Goal: Task Accomplishment & Management: Complete application form

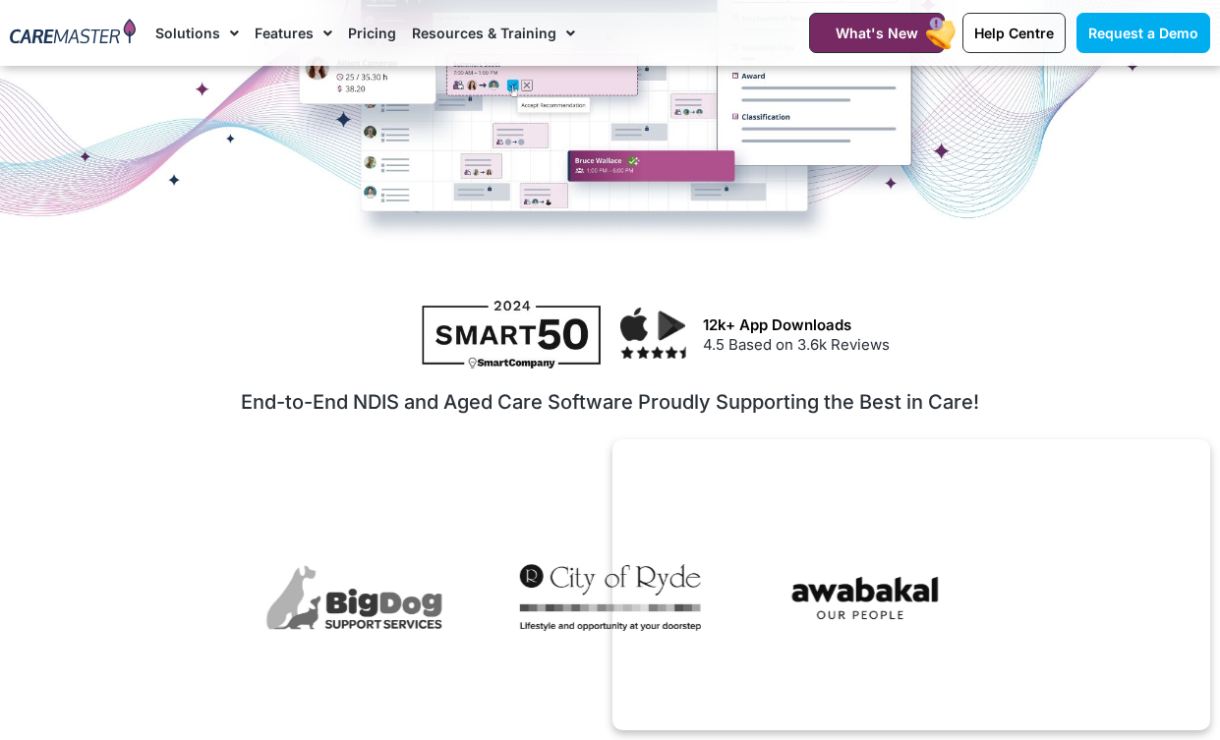
scroll to position [650, 0]
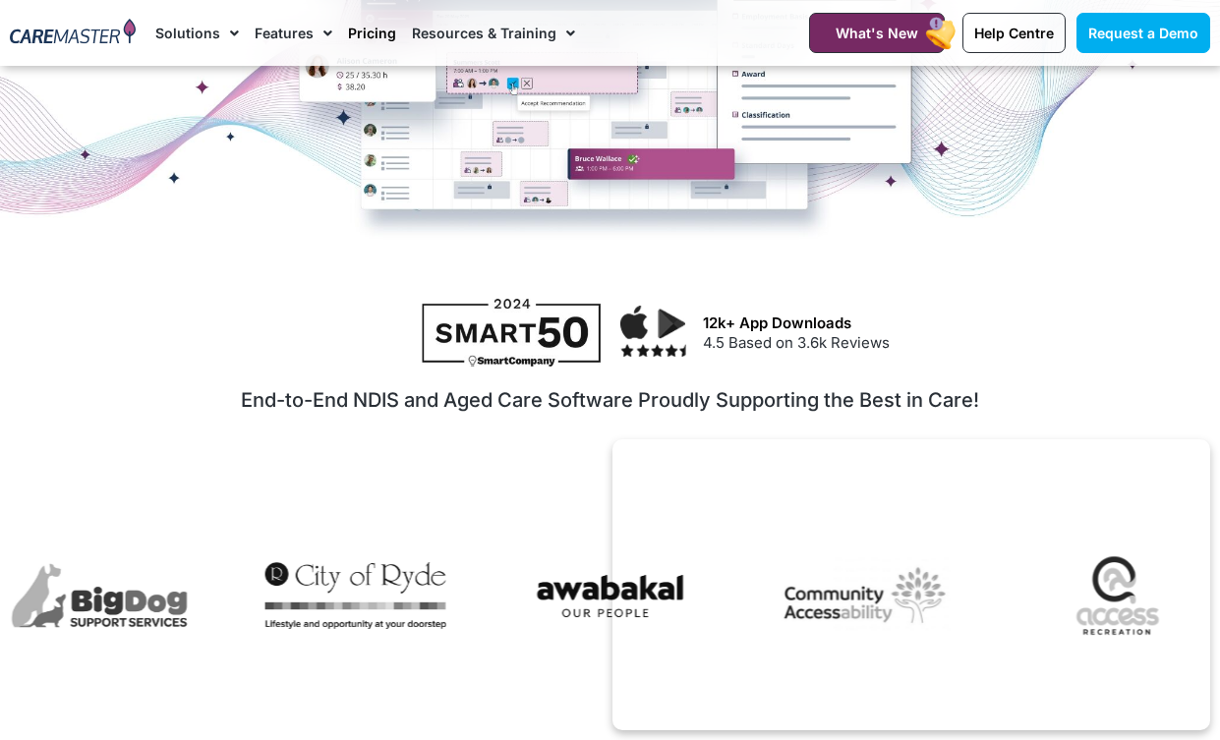
click at [354, 38] on link "Pricing" at bounding box center [372, 33] width 48 height 66
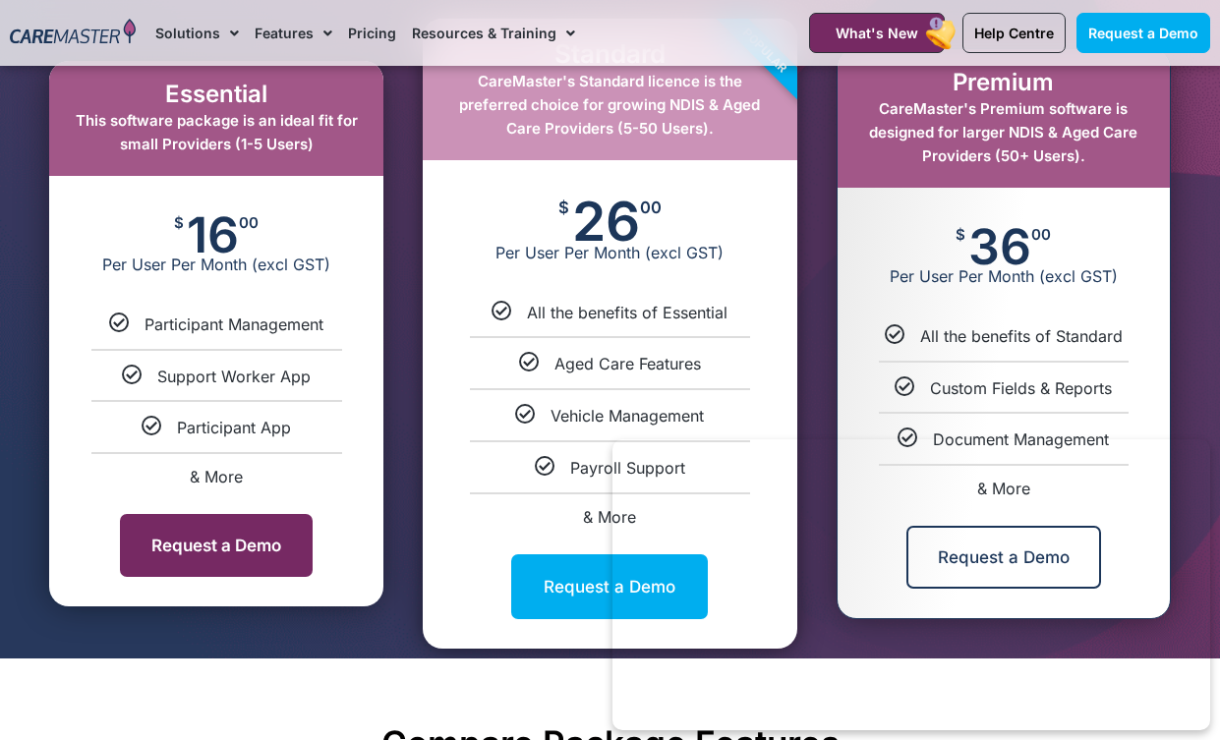
scroll to position [1044, 0]
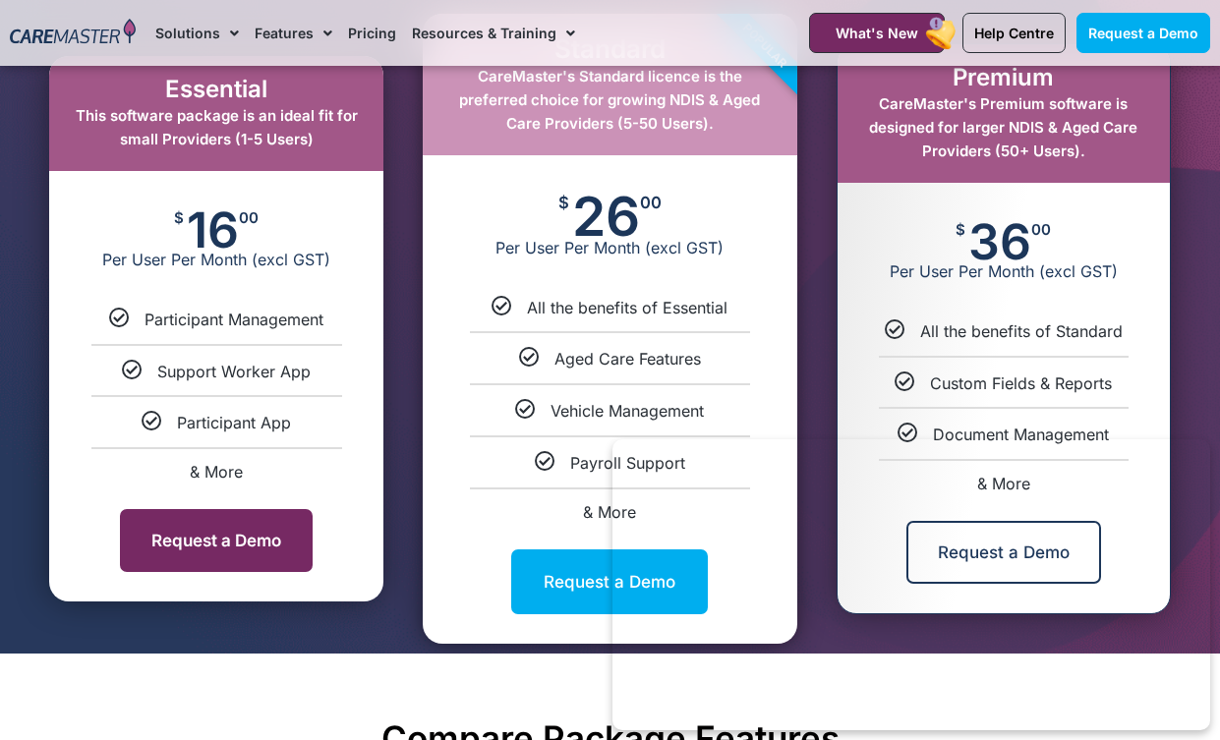
click at [206, 541] on link "Request a Demo" at bounding box center [216, 540] width 193 height 63
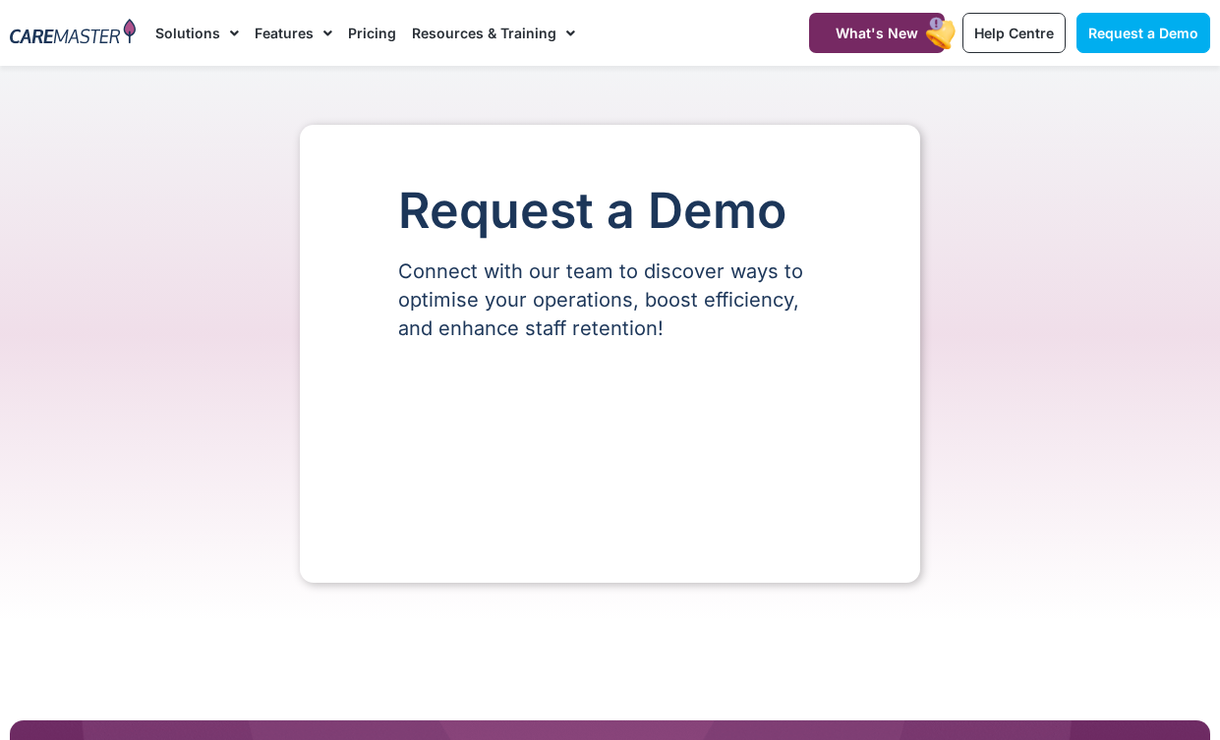
select select "**"
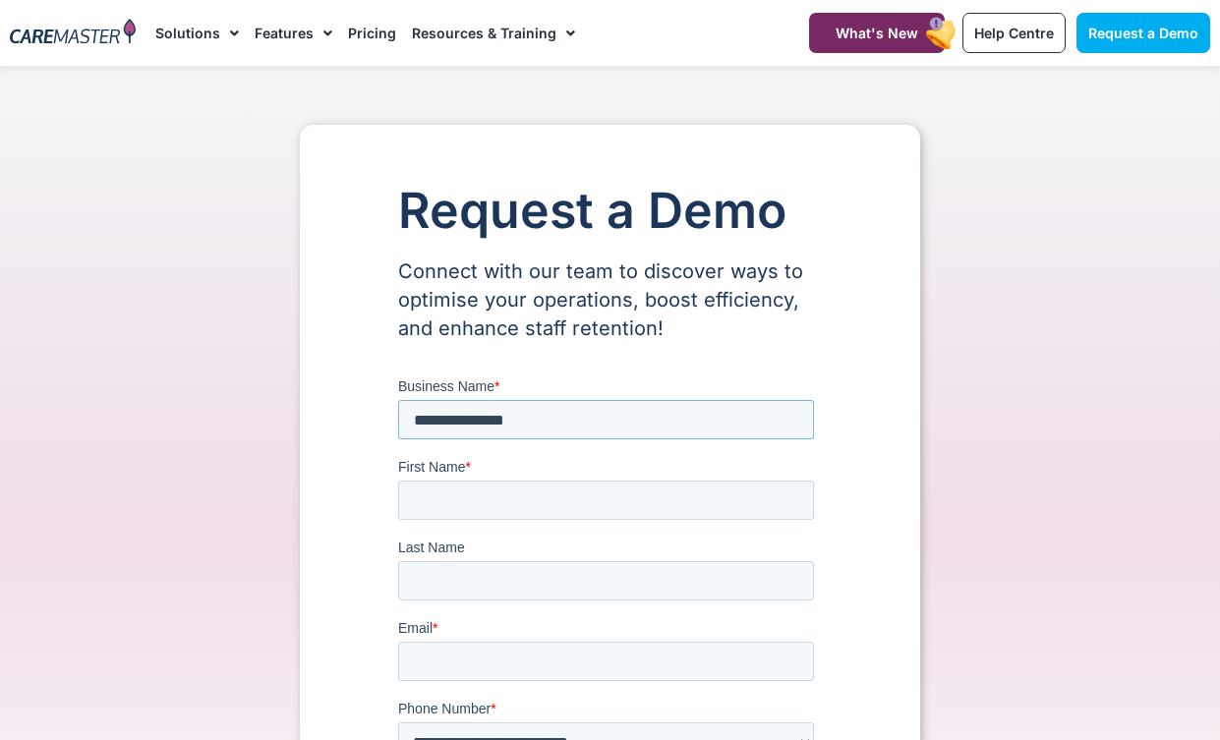
type input "**********"
type input "*****"
type input "**********"
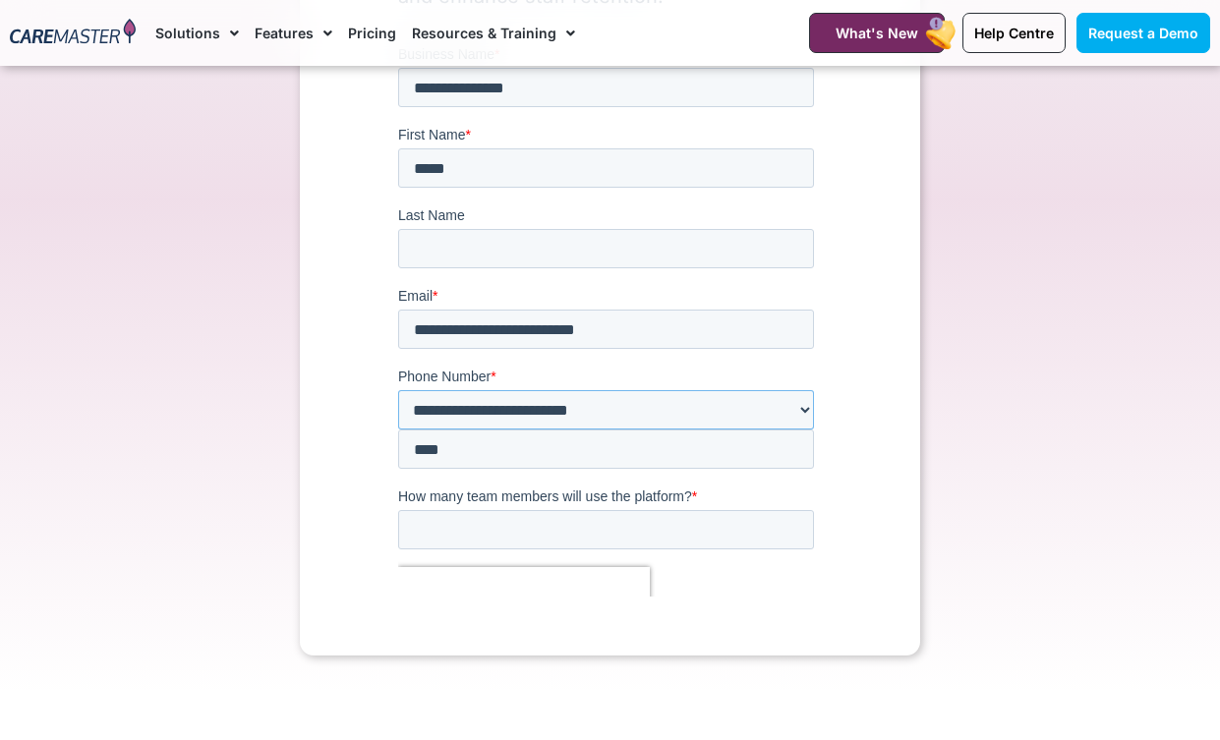
scroll to position [334, 0]
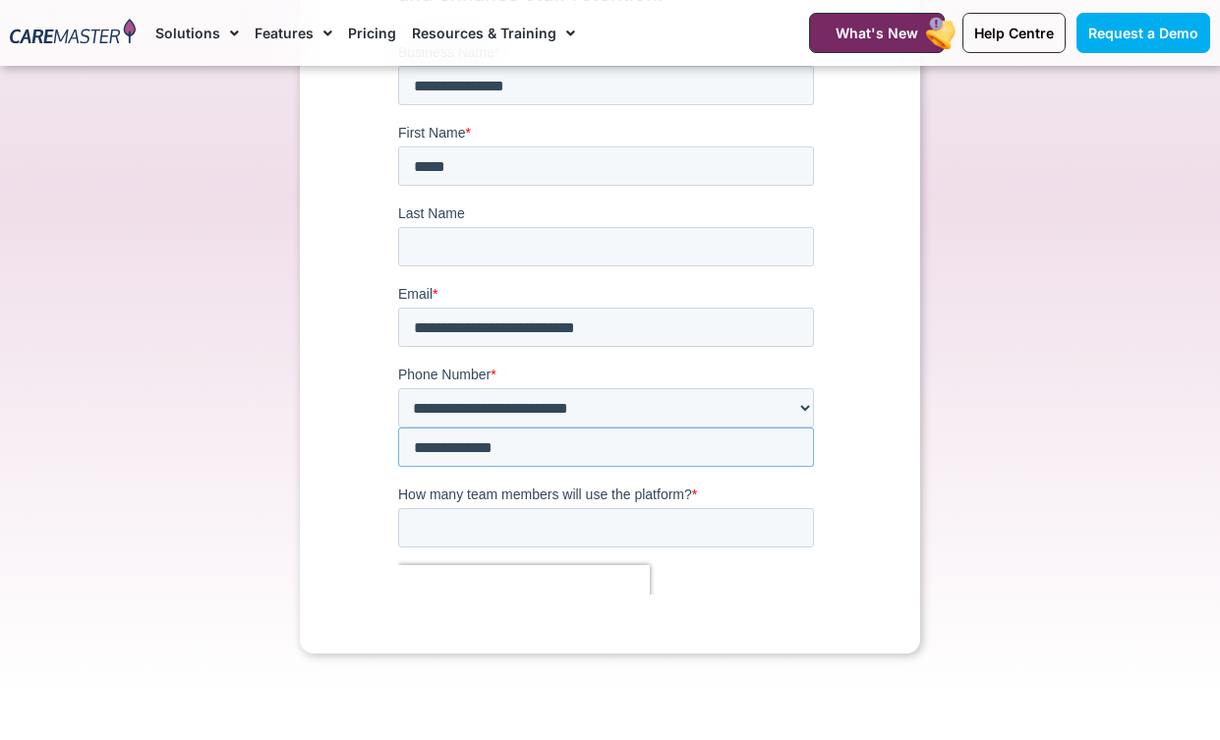
type input "**********"
click at [618, 508] on input "How many team members will use the platform? *" at bounding box center [606, 527] width 416 height 39
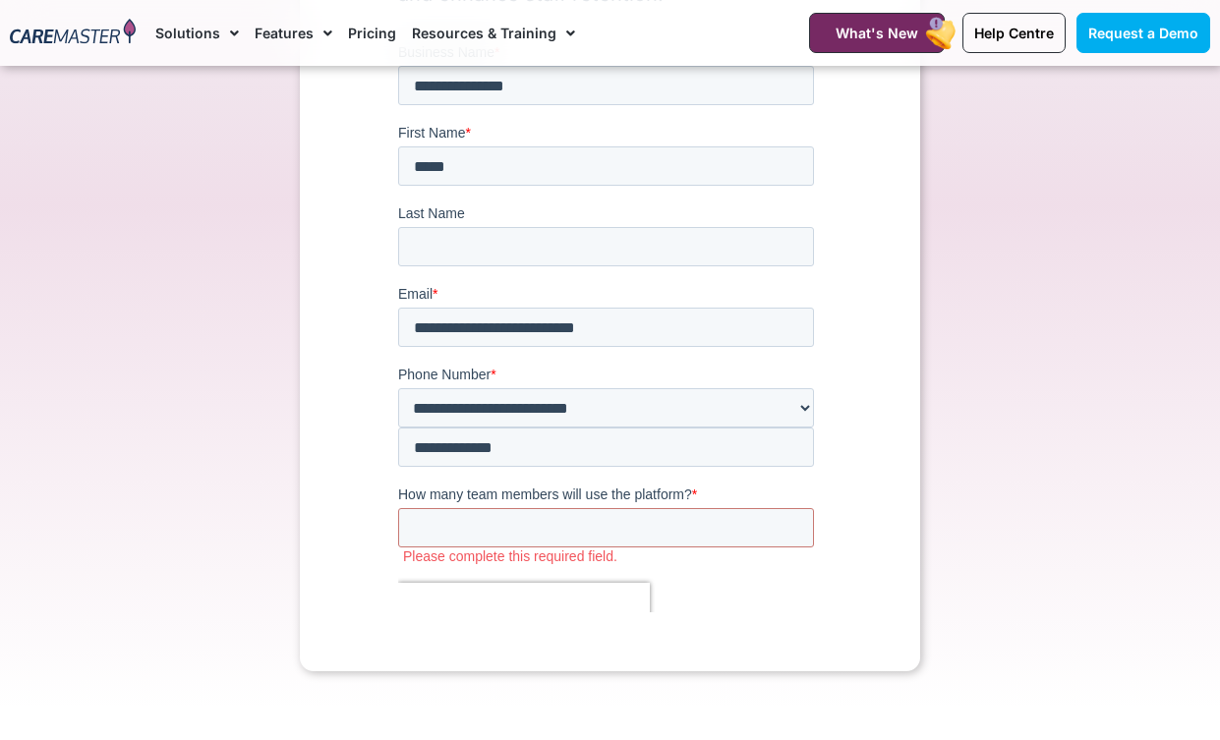
scroll to position [343, 0]
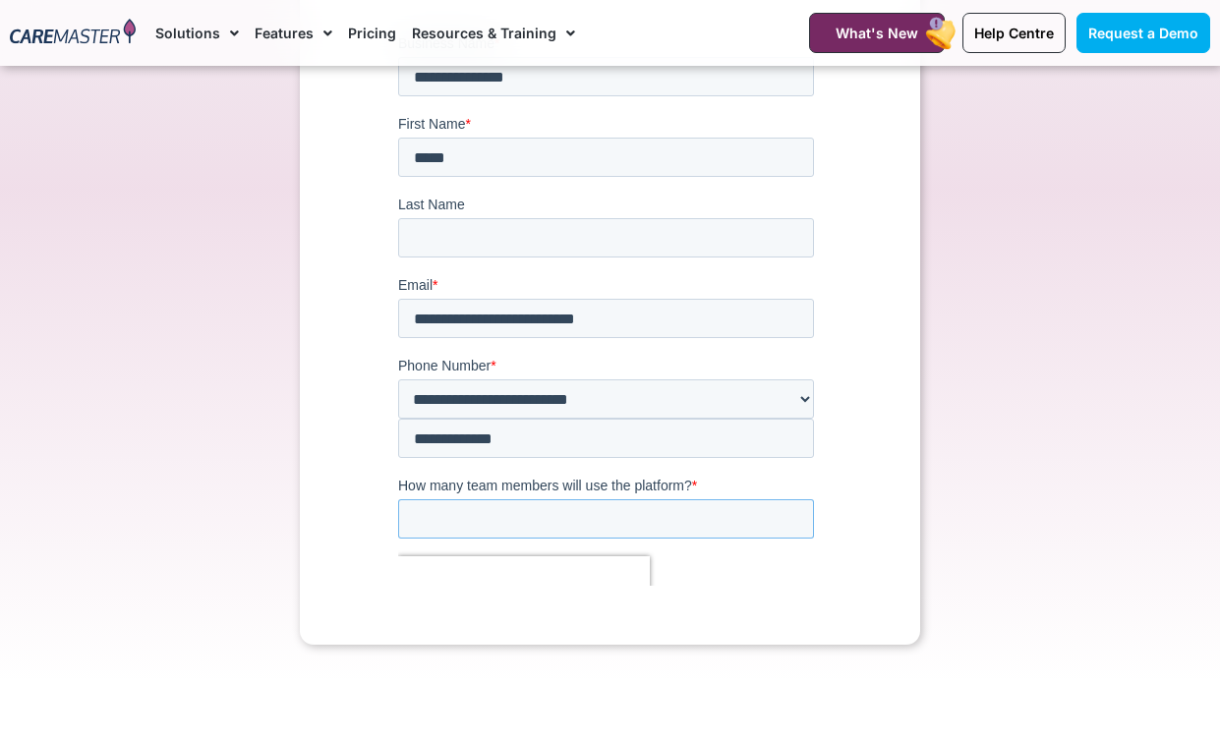
click at [574, 499] on input "How many team members will use the platform? *" at bounding box center [606, 518] width 416 height 39
type input "*"
click at [447, 650] on input "******" at bounding box center [438, 669] width 81 height 39
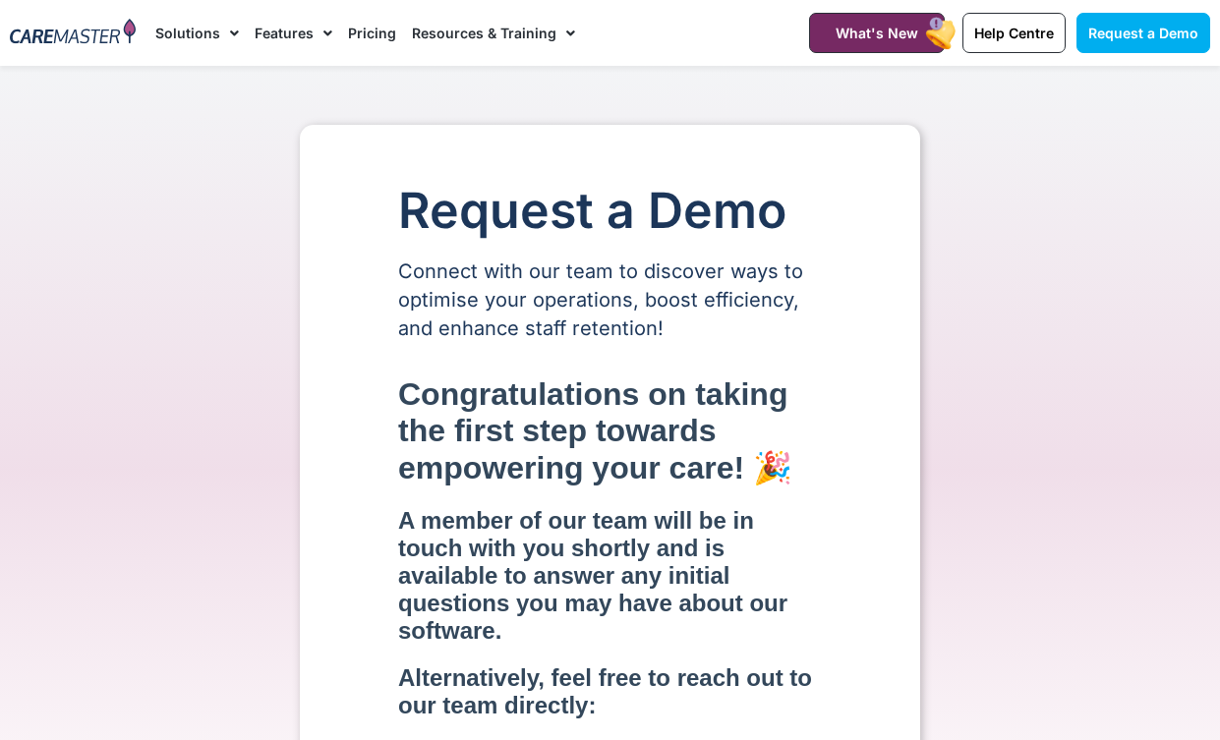
scroll to position [0, 0]
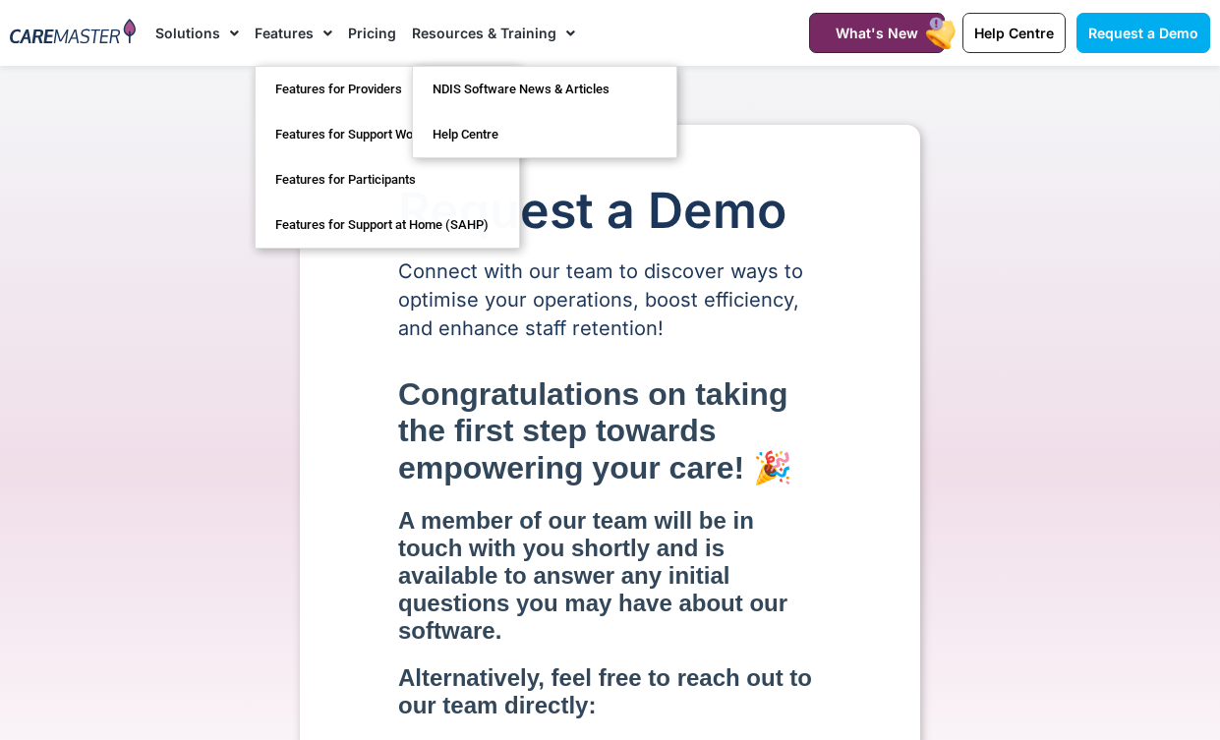
click at [430, 33] on link "Resources & Training" at bounding box center [493, 33] width 163 height 66
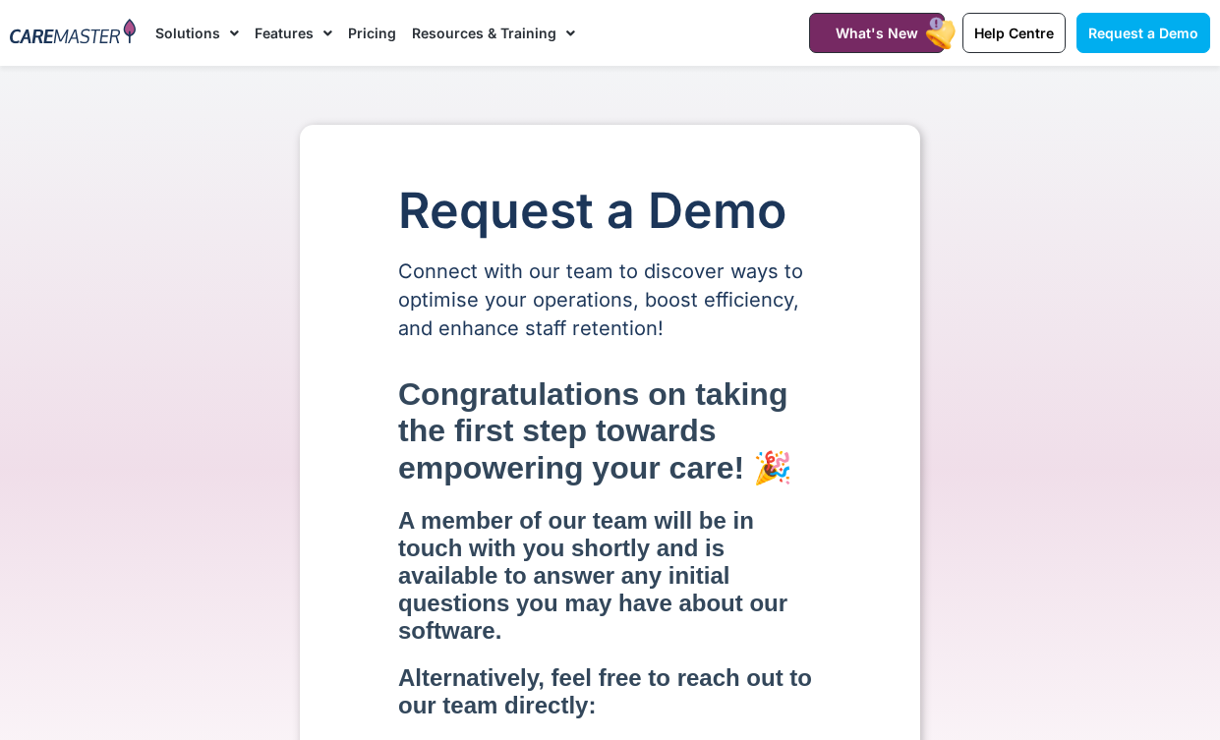
click at [363, 35] on link "Pricing" at bounding box center [372, 33] width 48 height 66
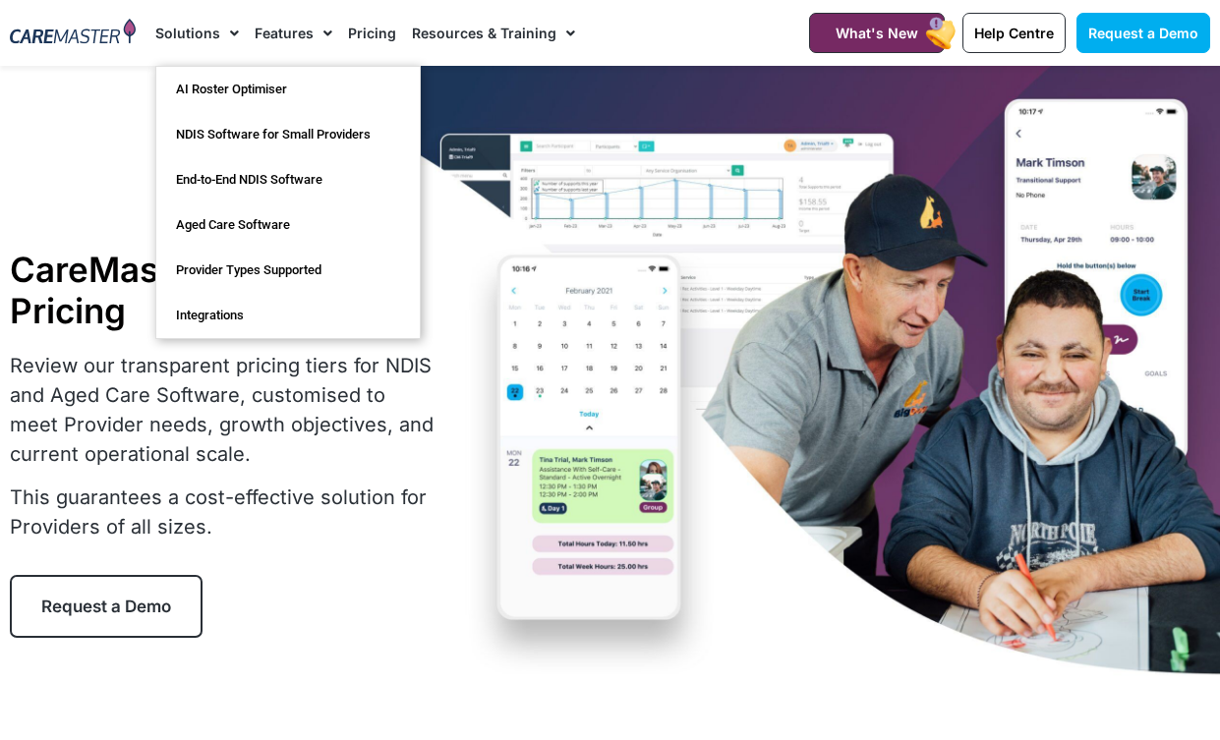
click at [174, 33] on link "Solutions" at bounding box center [197, 33] width 84 height 66
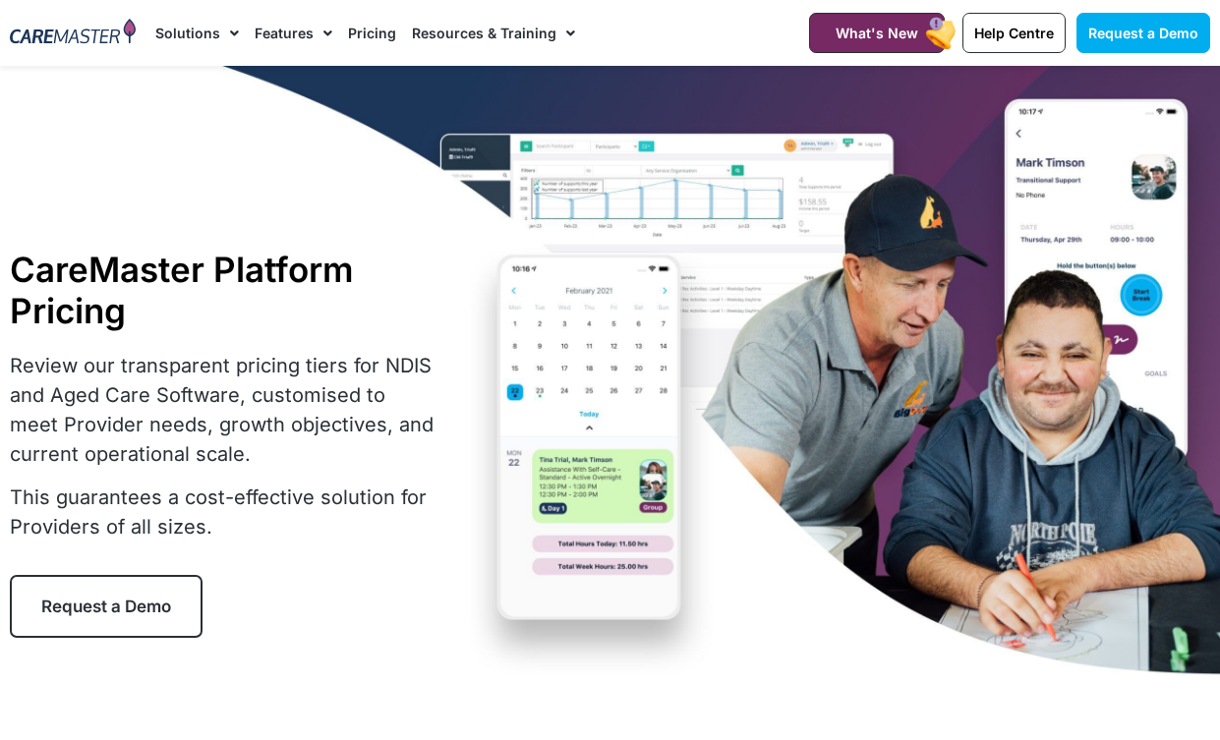
click at [177, 31] on link "Solutions" at bounding box center [197, 33] width 84 height 66
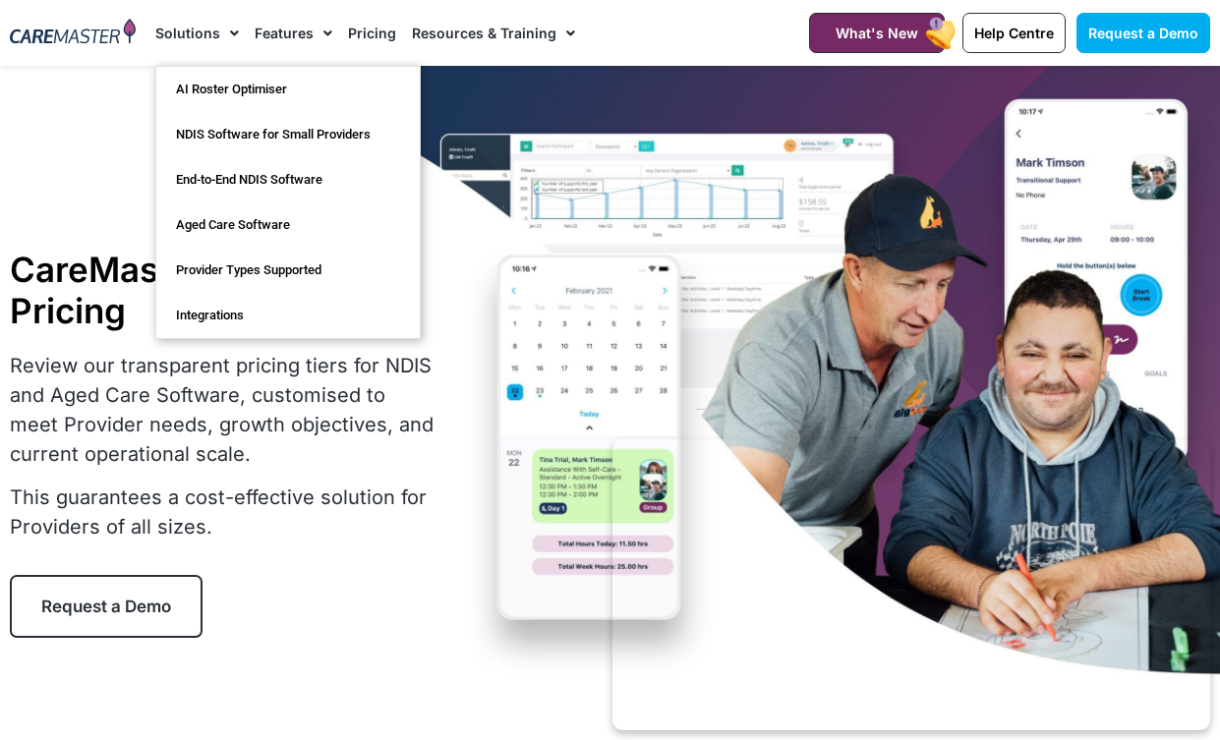
click at [286, 30] on link "Features" at bounding box center [294, 33] width 78 height 66
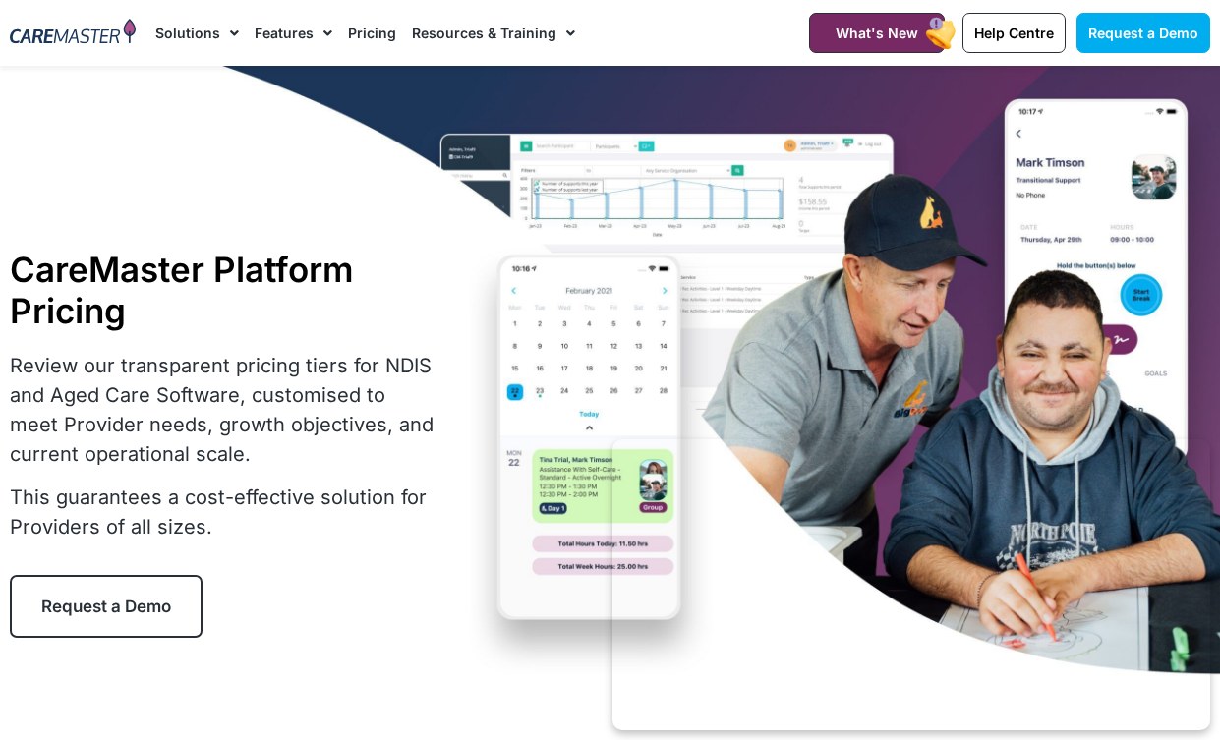
click at [286, 32] on link "Features" at bounding box center [294, 33] width 78 height 66
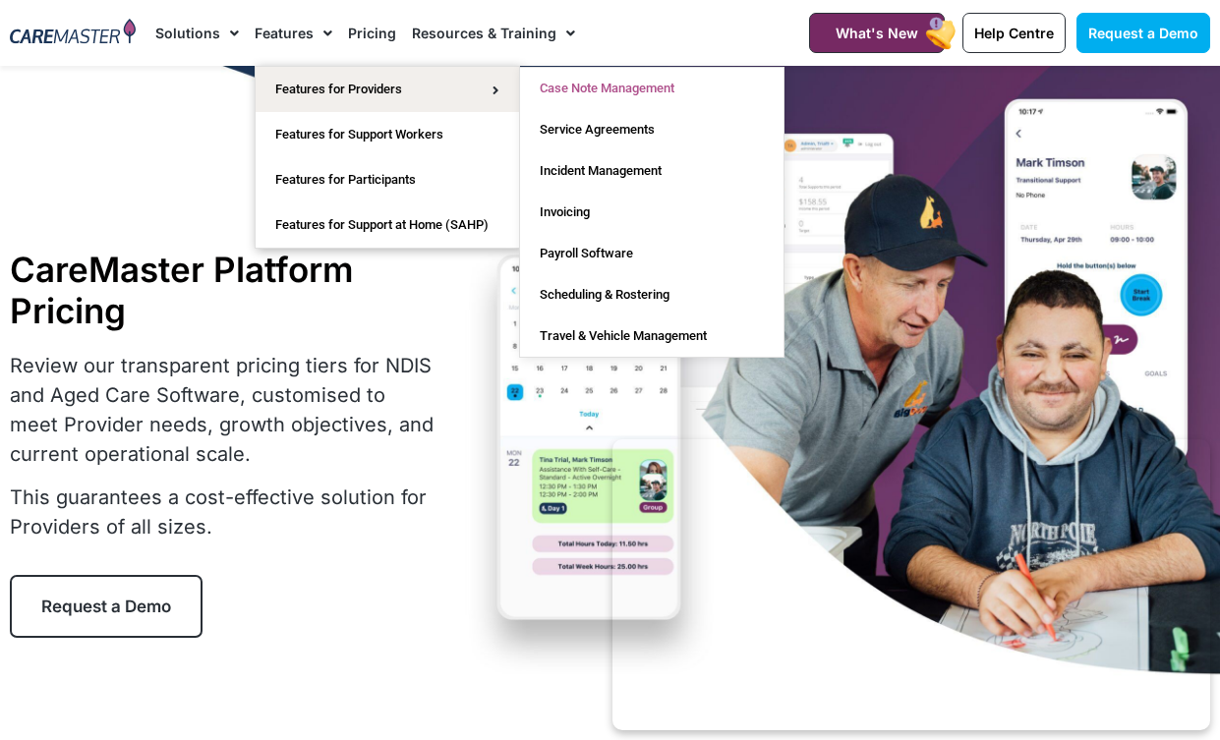
click at [659, 93] on link "Case Note Management" at bounding box center [651, 88] width 263 height 41
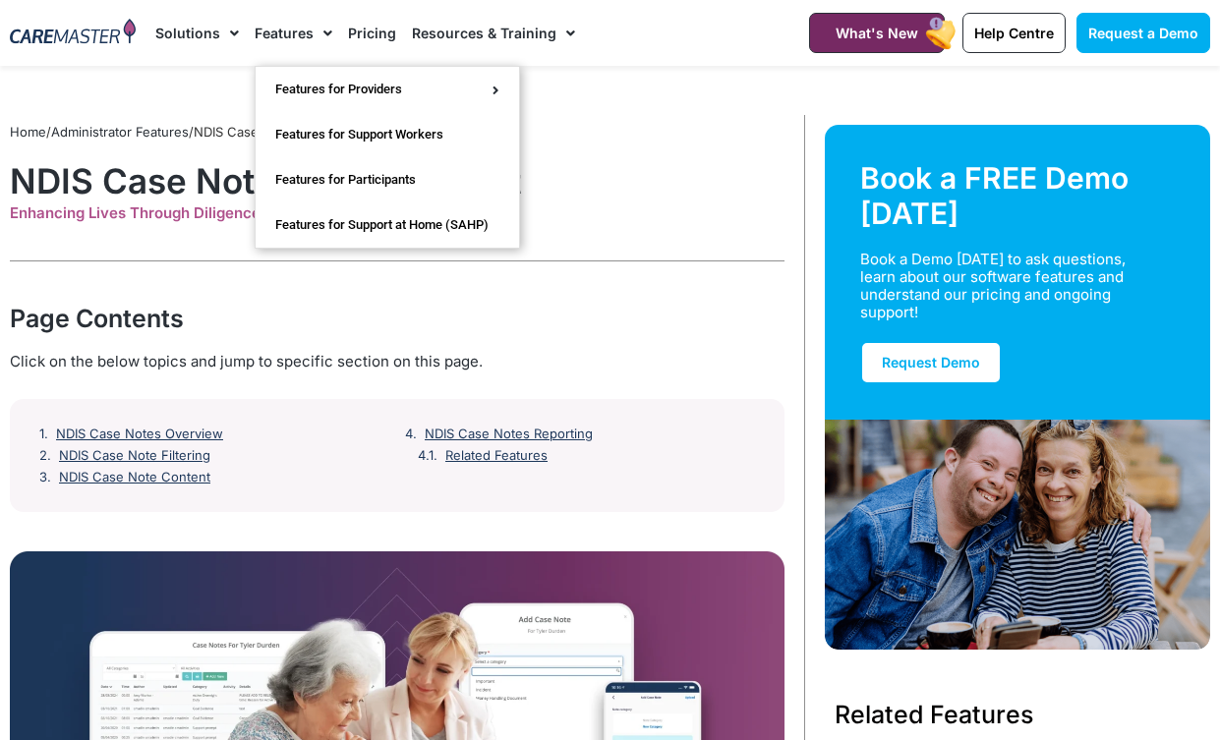
click at [293, 30] on link "Features" at bounding box center [294, 33] width 78 height 66
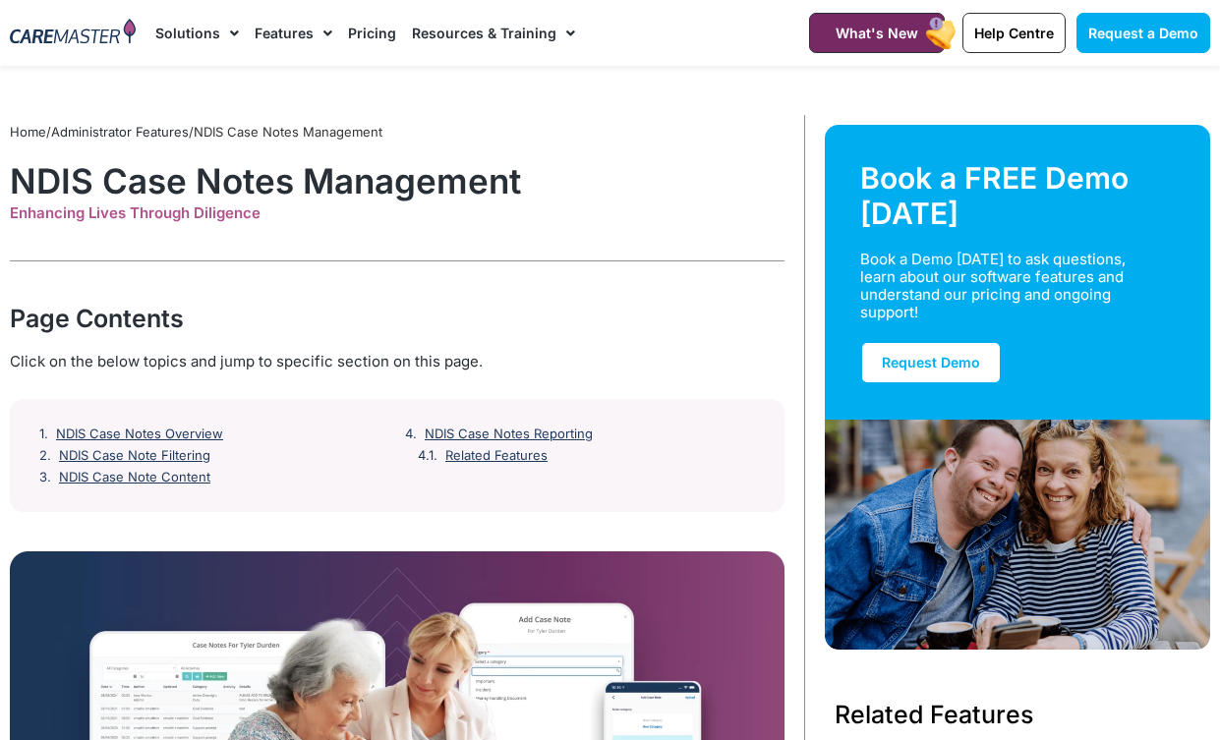
click at [293, 30] on link "Features" at bounding box center [294, 33] width 78 height 66
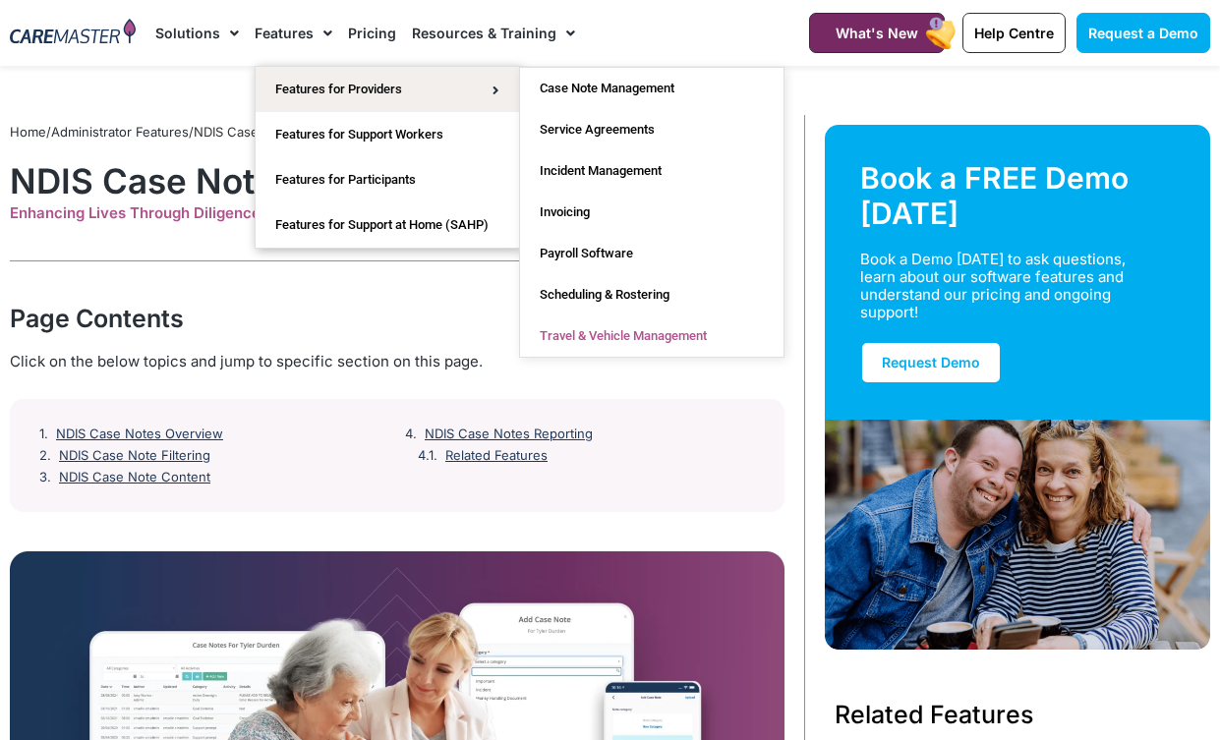
click at [625, 333] on link "Travel & Vehicle Management" at bounding box center [651, 336] width 263 height 41
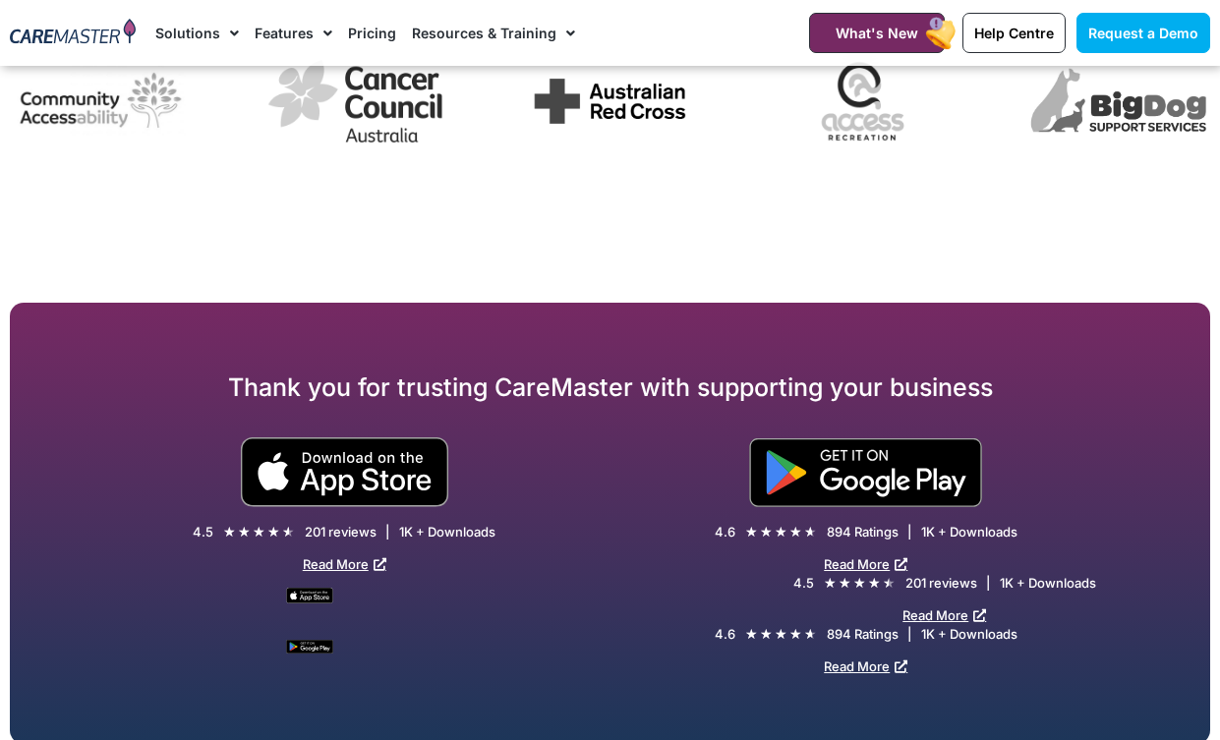
scroll to position [4423, 0]
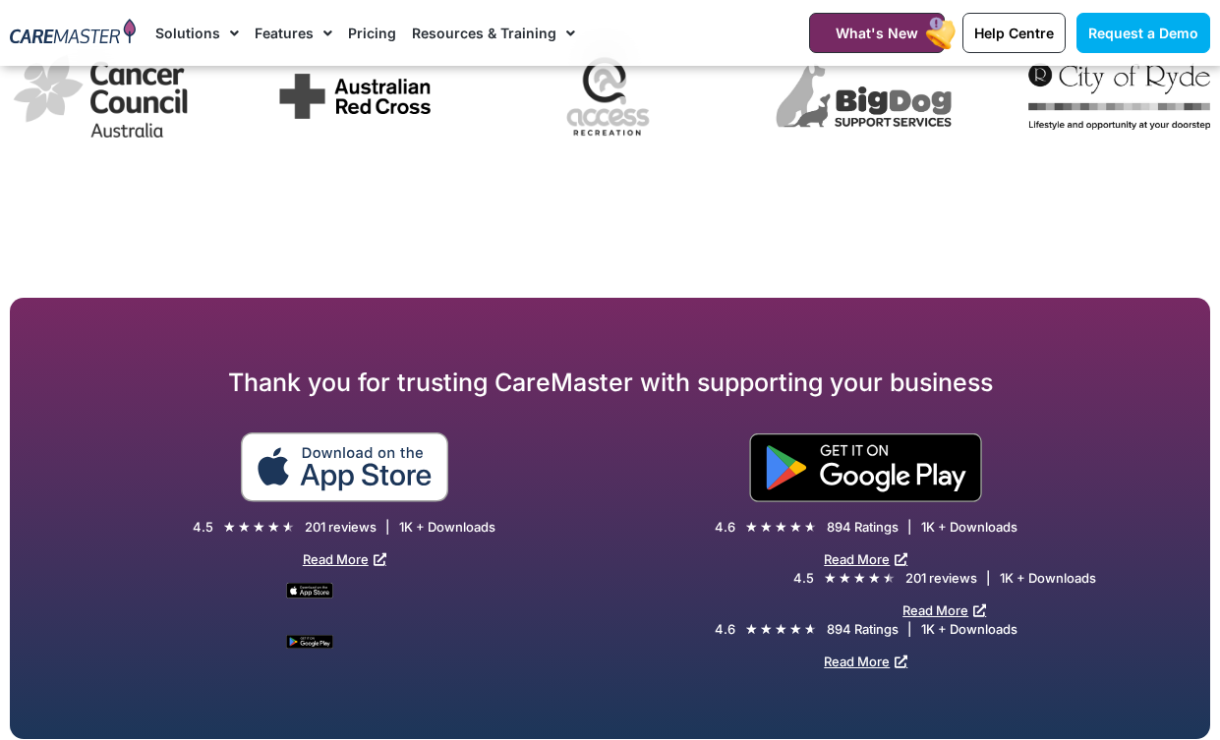
click at [362, 461] on img at bounding box center [344, 467] width 209 height 70
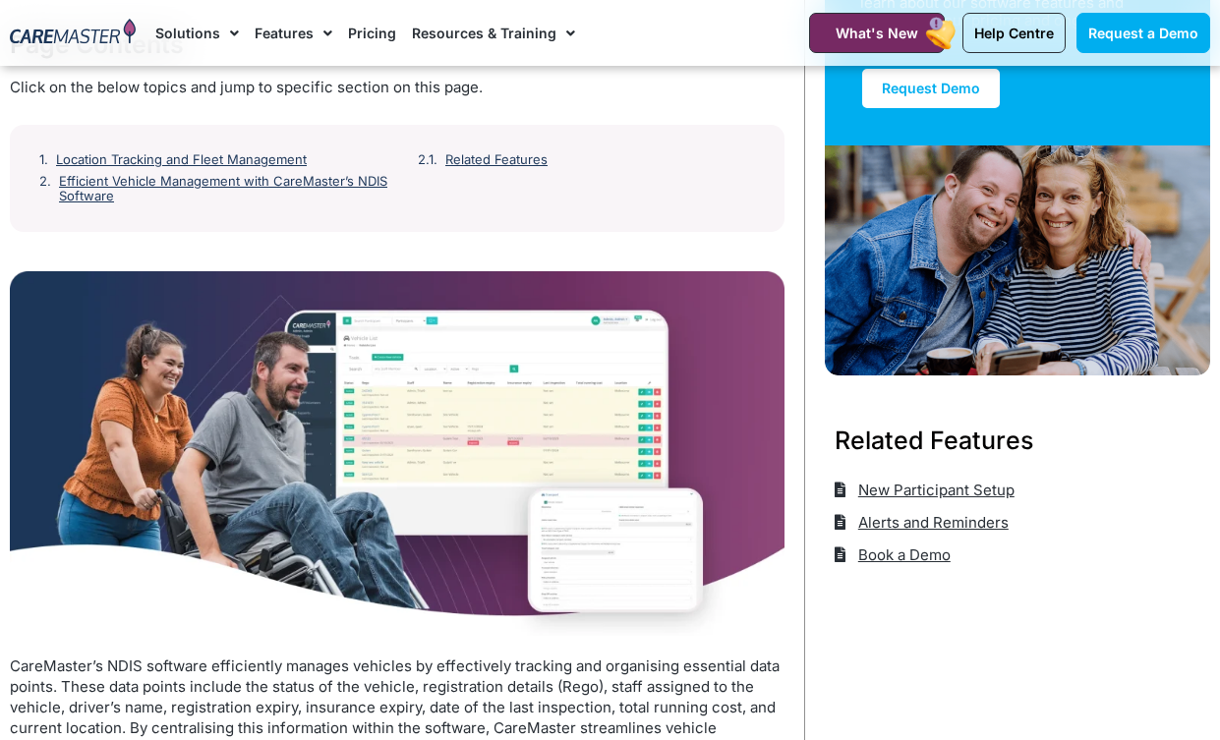
scroll to position [275, 0]
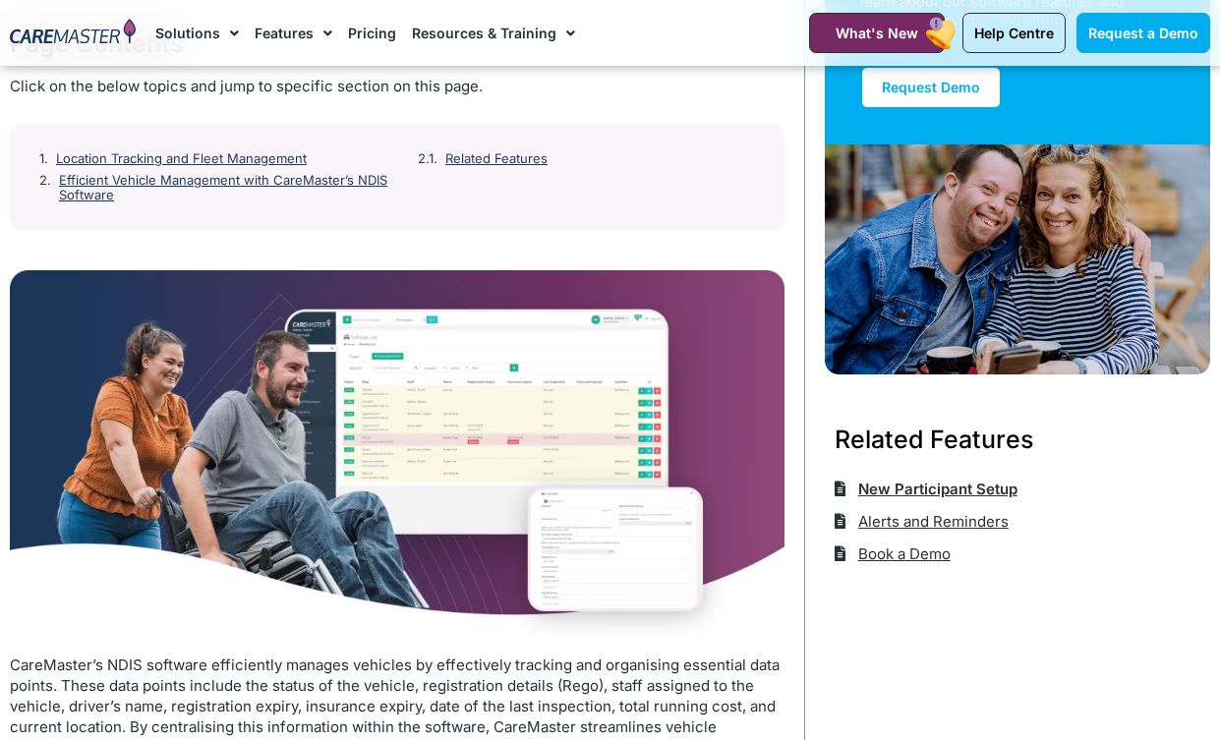
click at [898, 488] on span "New Participant Setup" at bounding box center [935, 489] width 164 height 32
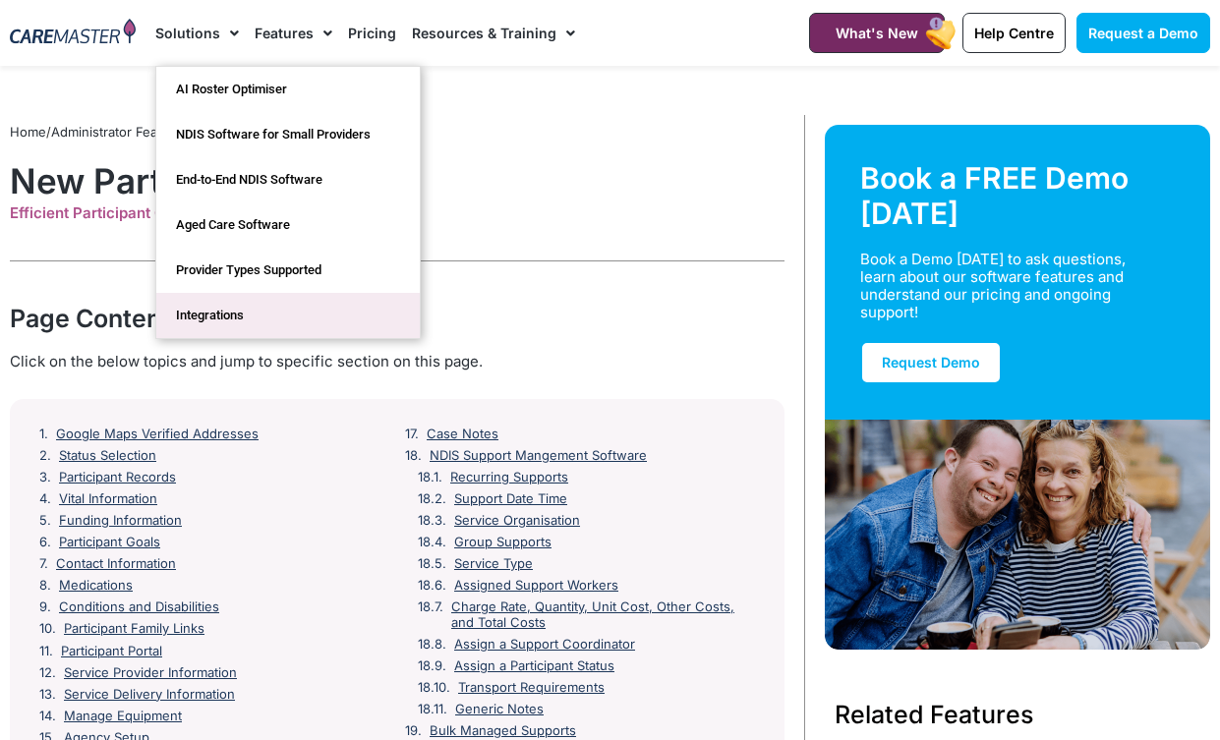
click at [264, 309] on link "Integrations" at bounding box center [287, 315] width 263 height 45
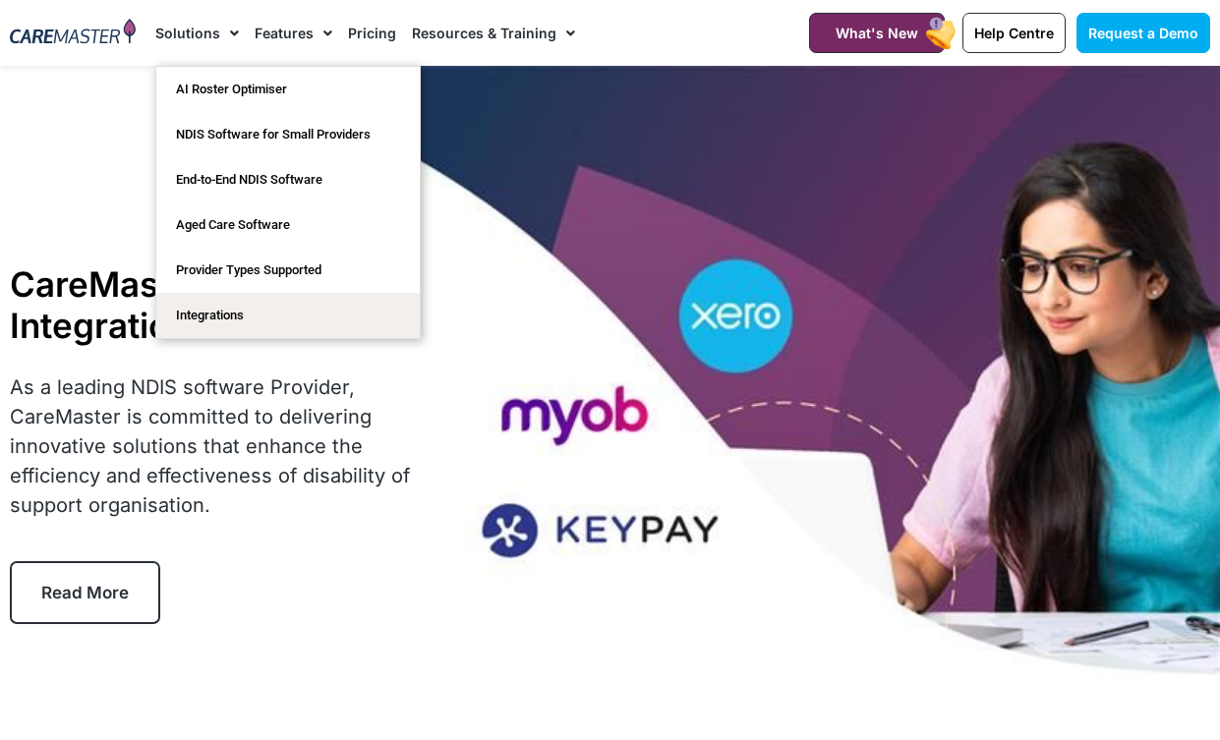
click at [57, 35] on img at bounding box center [73, 33] width 126 height 28
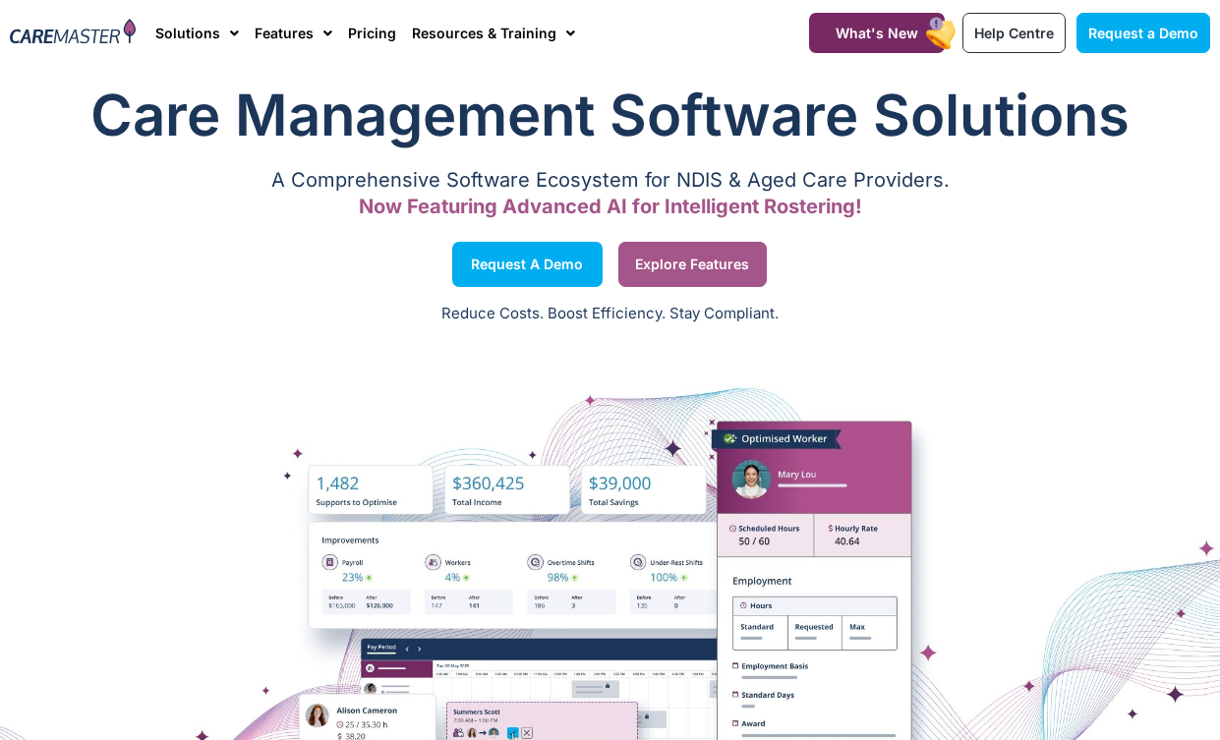
click at [676, 276] on link "Explore Features" at bounding box center [692, 264] width 148 height 45
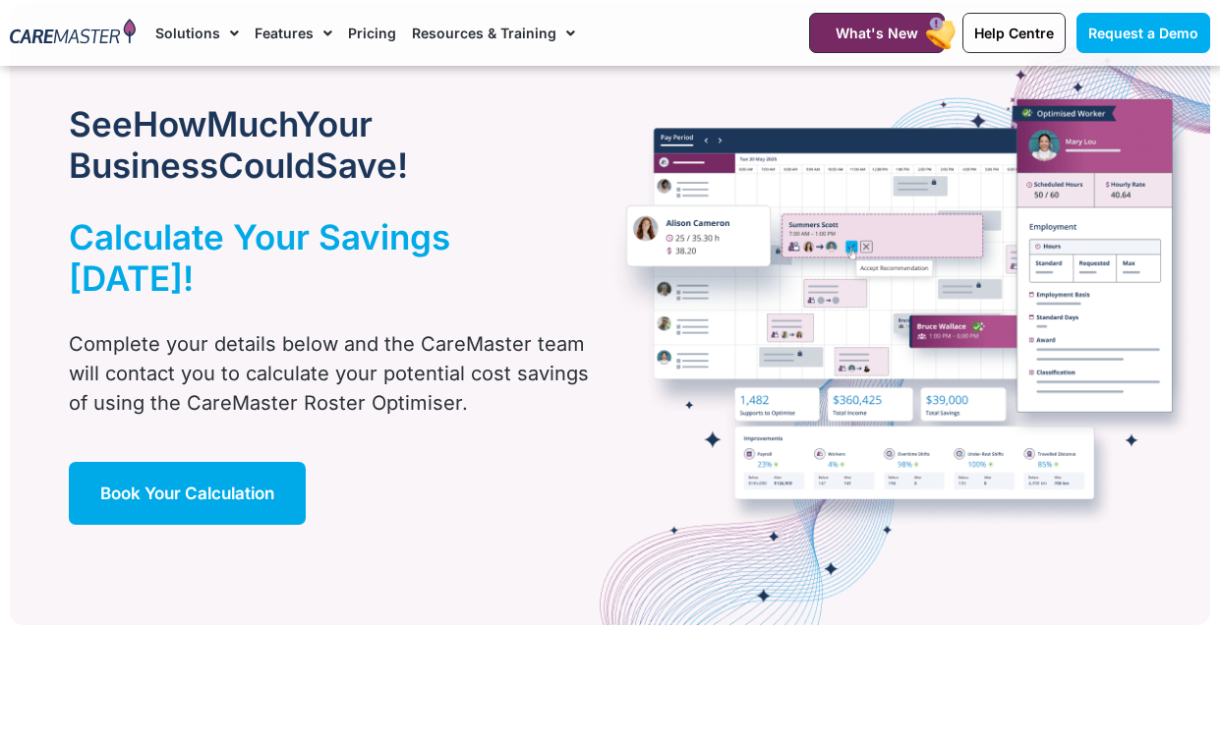
scroll to position [1122, 0]
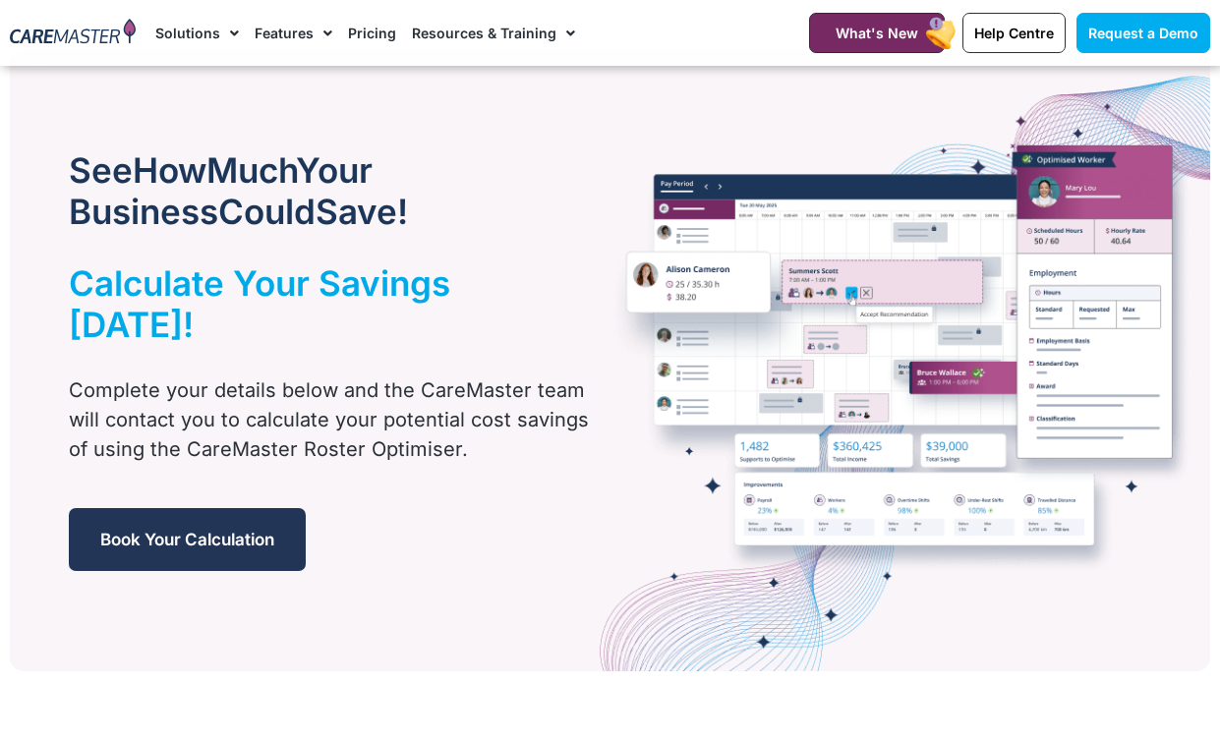
click at [181, 546] on span "Book Your Calculation" at bounding box center [187, 540] width 174 height 20
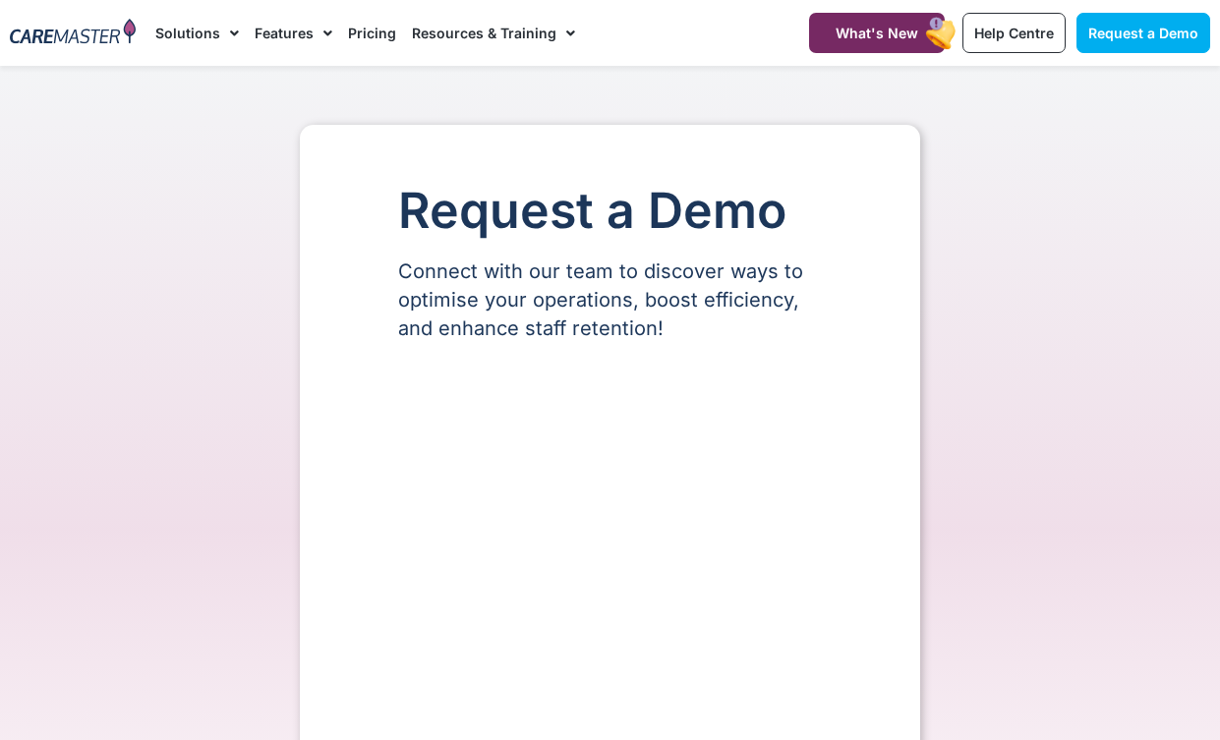
select select "**"
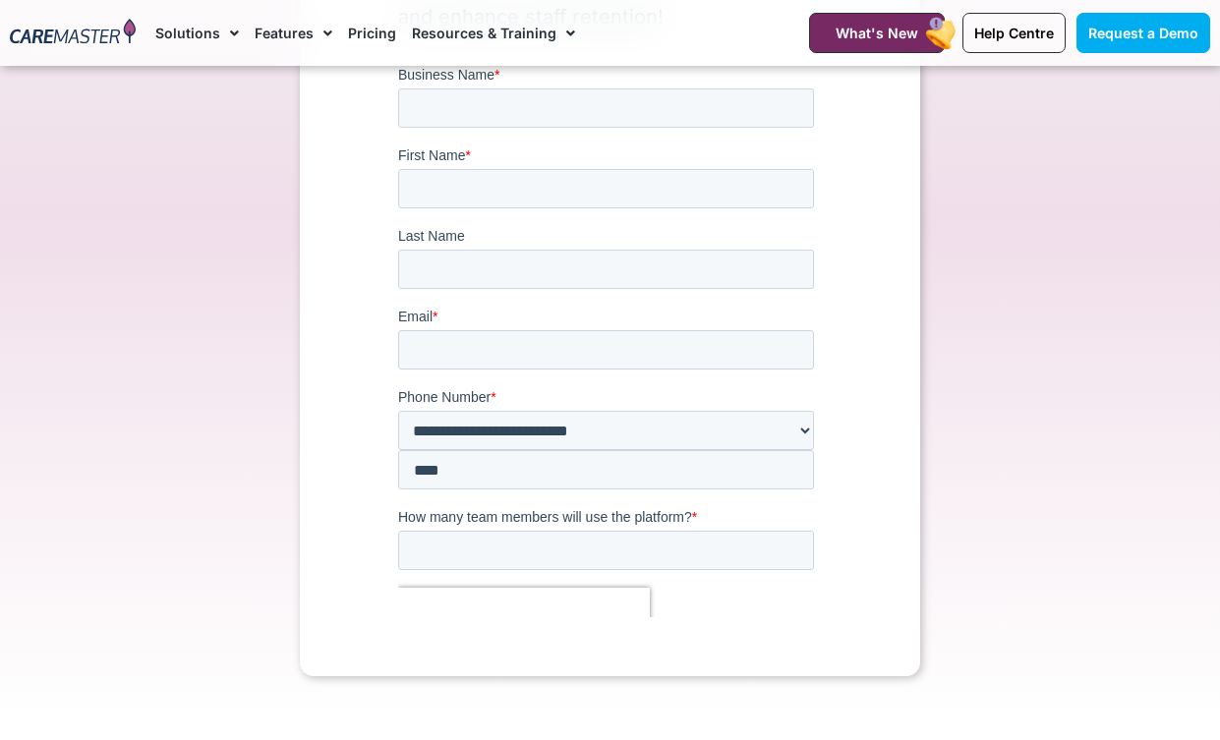
scroll to position [310, 0]
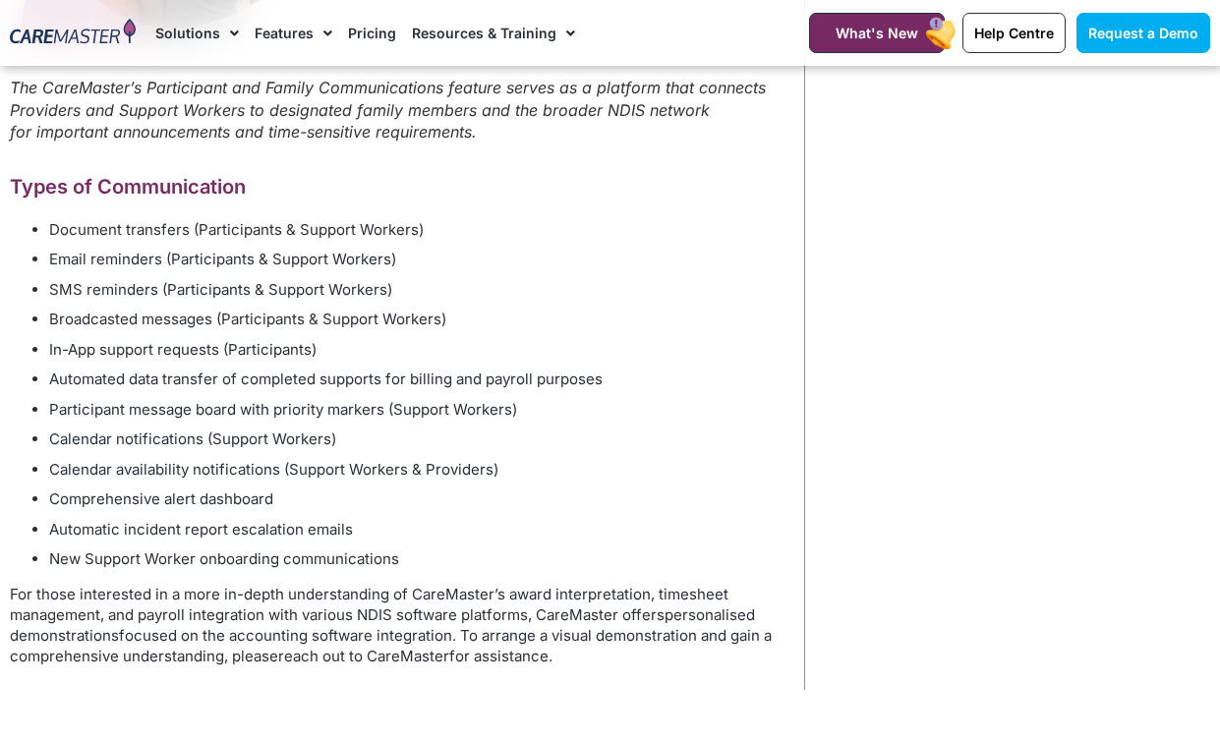
scroll to position [1695, 0]
